Goal: Navigation & Orientation: Understand site structure

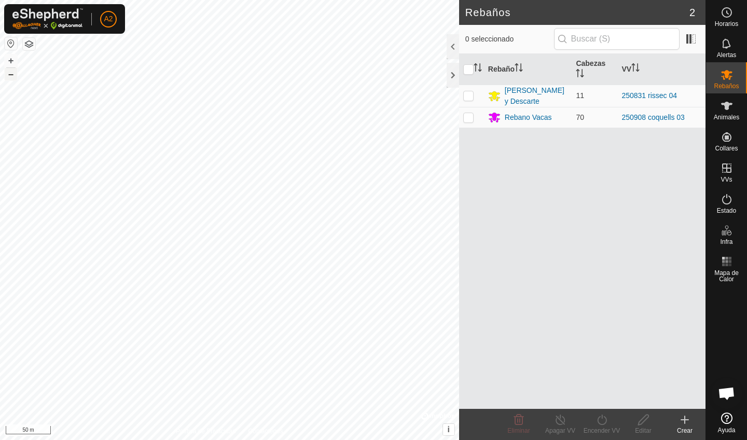
click at [12, 74] on button "–" at bounding box center [11, 74] width 12 height 12
click at [9, 77] on button "–" at bounding box center [11, 74] width 12 height 12
click at [14, 63] on button "+" at bounding box center [11, 60] width 12 height 12
click at [8, 78] on button "–" at bounding box center [11, 74] width 12 height 12
click at [28, 47] on button "button" at bounding box center [29, 44] width 12 height 12
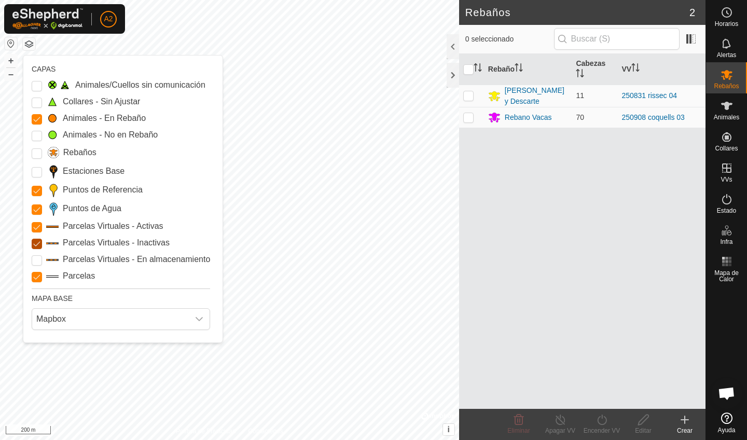
click at [39, 245] on Inactive "Parcelas Virtuales - Inactivas" at bounding box center [37, 244] width 10 height 10
click at [39, 189] on input "Puntos de Referencia" at bounding box center [37, 191] width 10 height 10
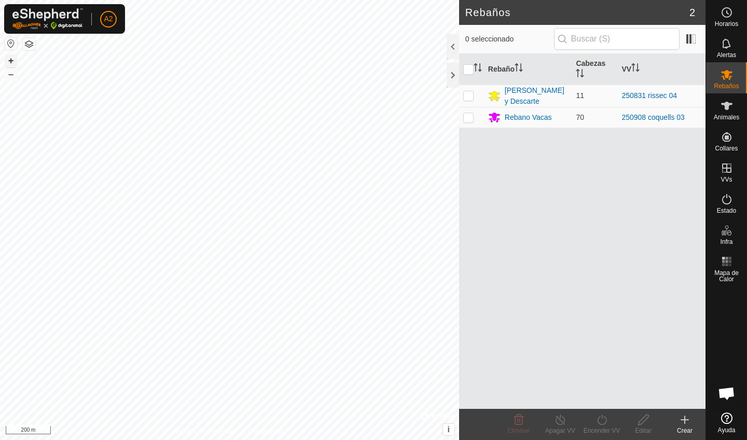
click at [9, 62] on button "+" at bounding box center [11, 60] width 12 height 12
click at [15, 77] on button "–" at bounding box center [11, 74] width 12 height 12
click at [15, 58] on button "+" at bounding box center [11, 60] width 12 height 12
click at [6, 76] on button "–" at bounding box center [11, 74] width 12 height 12
click at [453, 77] on div at bounding box center [453, 75] width 12 height 25
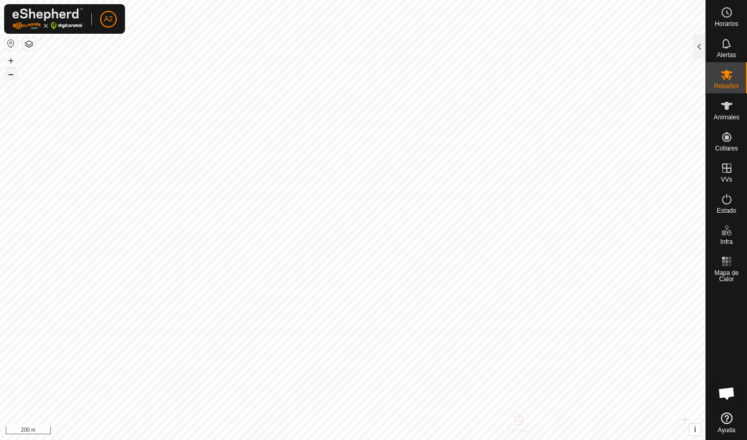
click at [16, 77] on button "–" at bounding box center [11, 74] width 12 height 12
click at [8, 64] on button "+" at bounding box center [11, 60] width 12 height 12
click at [17, 74] on button "–" at bounding box center [11, 74] width 12 height 12
click at [8, 78] on button "–" at bounding box center [11, 74] width 12 height 12
